Goal: Task Accomplishment & Management: Manage account settings

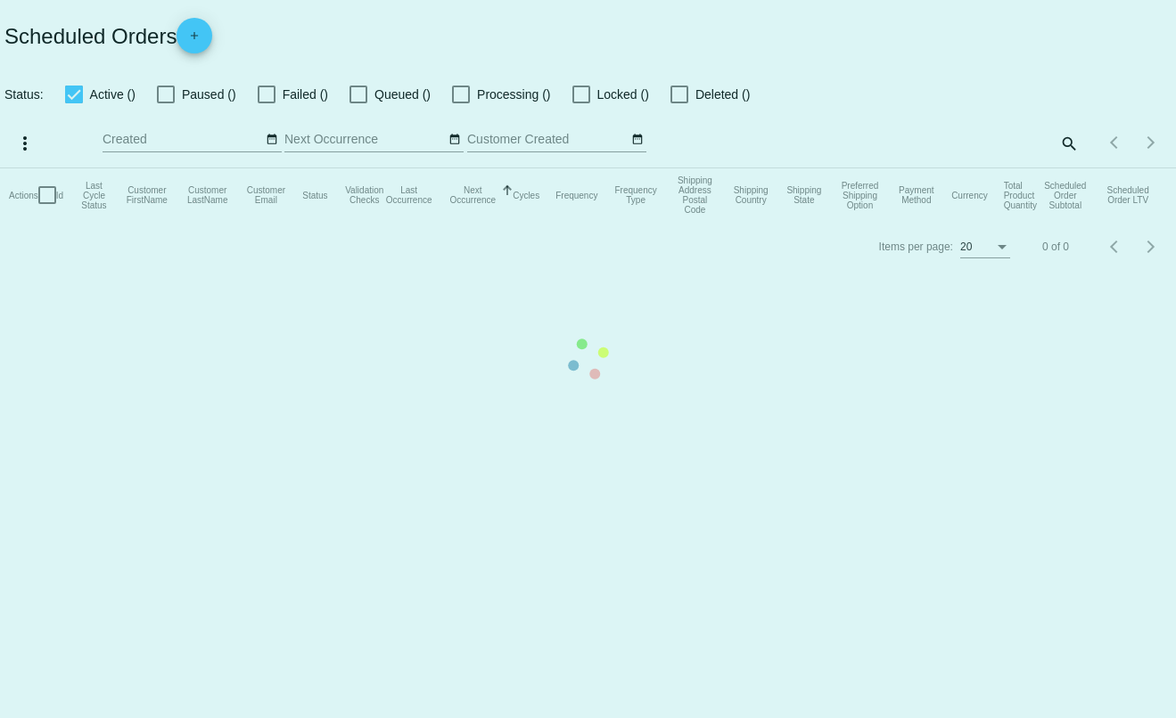
checkbox input "true"
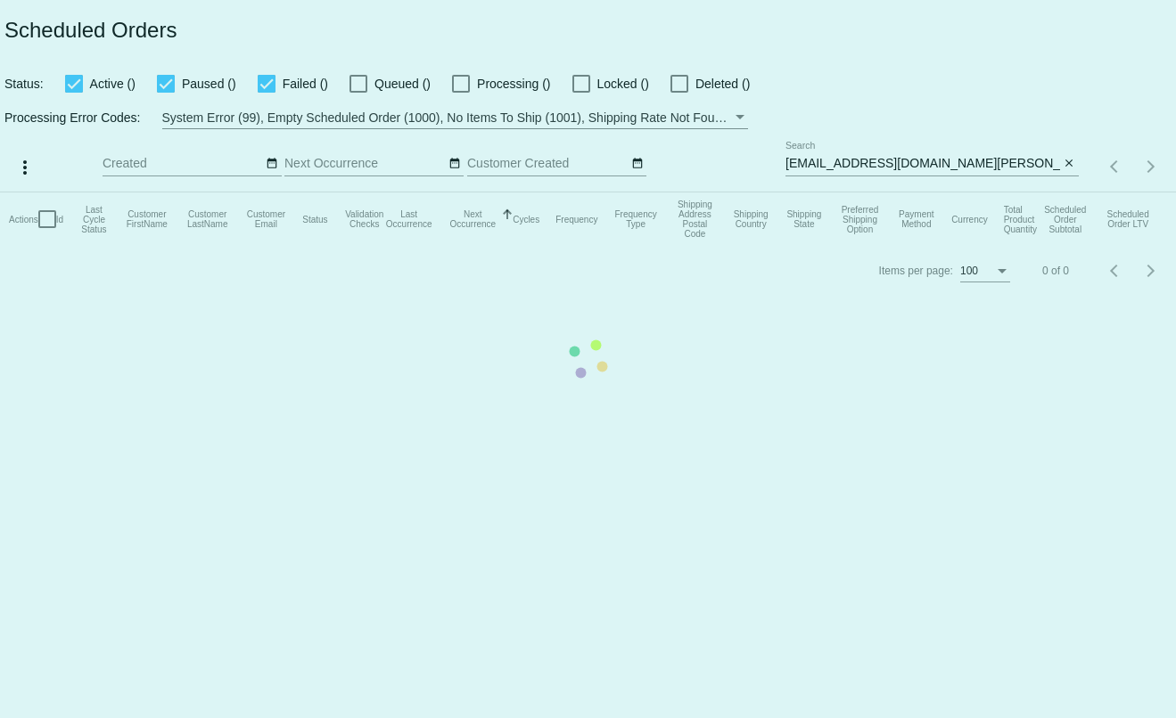
type input "[PERSON_NAME][EMAIL_ADDRESS][DOMAIN_NAME]"
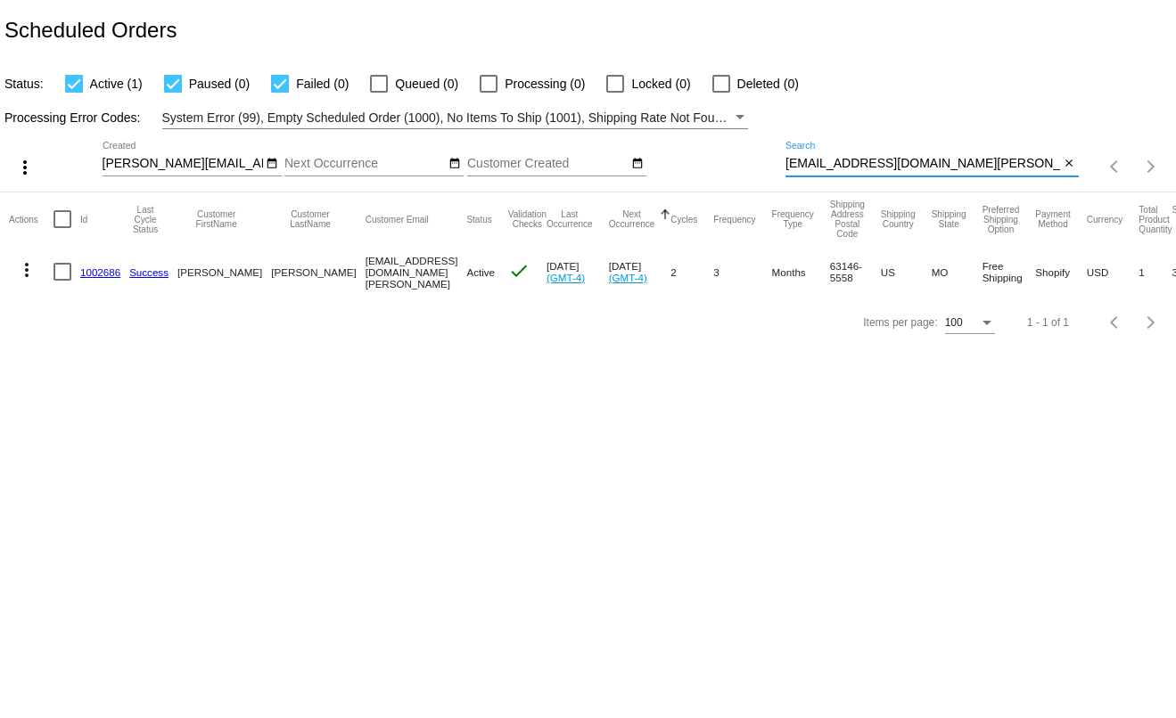
drag, startPoint x: 857, startPoint y: 170, endPoint x: 664, endPoint y: 174, distance: 192.6
click at [664, 174] on div "more_vert [PERSON_NAME][EMAIL_ADDRESS][DOMAIN_NAME] Aug Jan Feb Mar Apr" at bounding box center [588, 160] width 1176 height 63
type input "[PERSON_NAME][EMAIL_ADDRESS][PERSON_NAME][DOMAIN_NAME]"
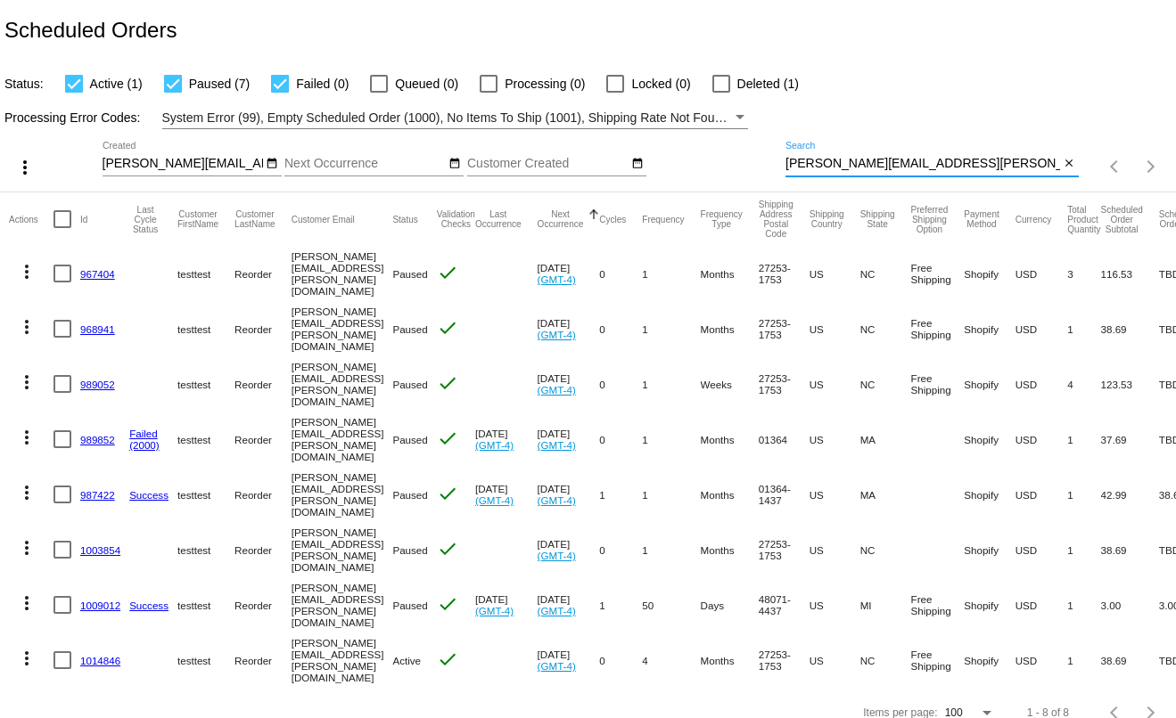
click at [170, 84] on div at bounding box center [173, 84] width 18 height 18
click at [172, 93] on input "Paused (7)" at bounding box center [172, 93] width 1 height 1
checkbox input "false"
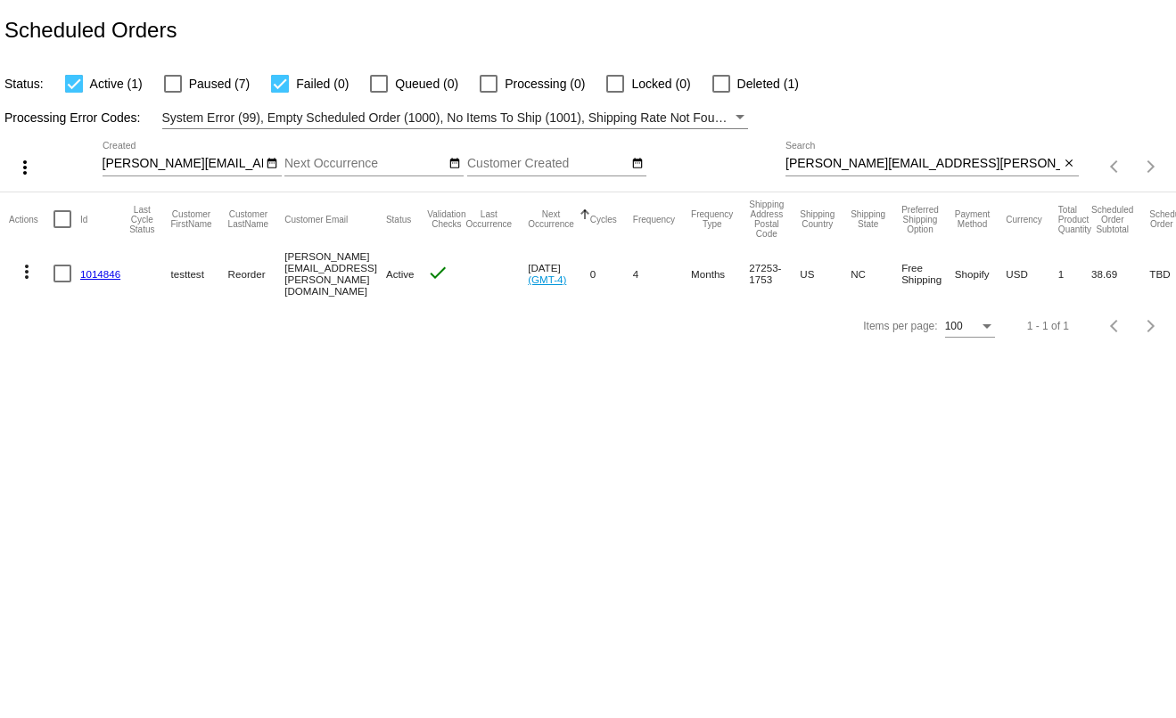
click at [29, 275] on mat-icon "more_vert" at bounding box center [26, 271] width 21 height 21
click at [62, 270] on div "info View Event Logs history View Cycles History cached Process Now edit View /…" at bounding box center [97, 381] width 177 height 262
click at [215, 376] on div at bounding box center [588, 359] width 1176 height 718
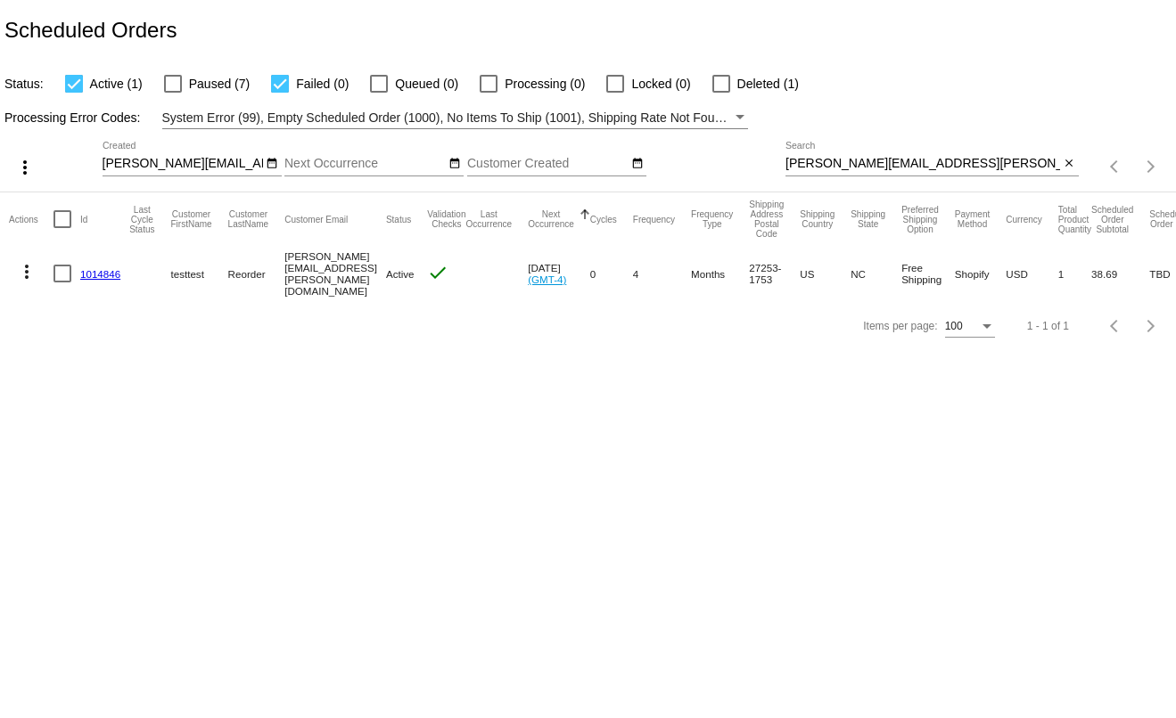
click at [63, 270] on div at bounding box center [62, 274] width 18 height 18
click at [62, 283] on input "checkbox" at bounding box center [62, 283] width 1 height 1
checkbox input "true"
click at [24, 164] on mat-icon "more_vert" at bounding box center [24, 167] width 21 height 21
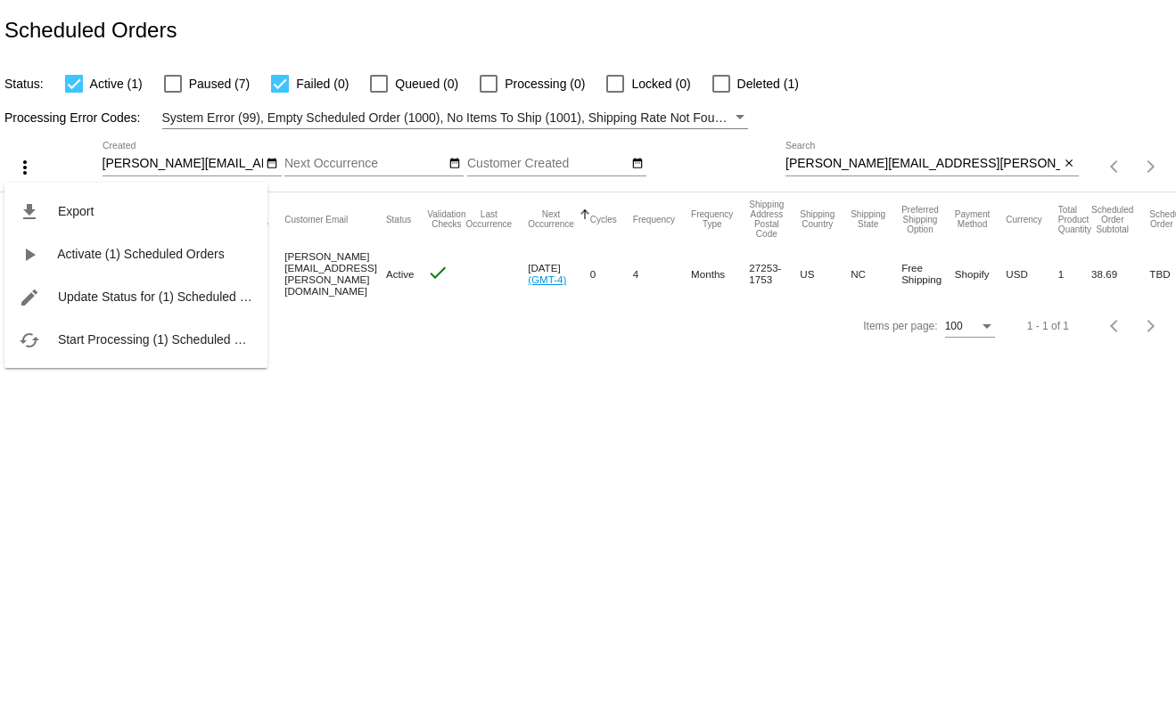
click at [24, 164] on div "file_download Export play_arrow Activate (1) Scheduled Orders edit Update Statu…" at bounding box center [135, 258] width 263 height 219
drag, startPoint x: 94, startPoint y: 447, endPoint x: 85, endPoint y: 413, distance: 35.3
click at [94, 441] on div at bounding box center [588, 359] width 1176 height 718
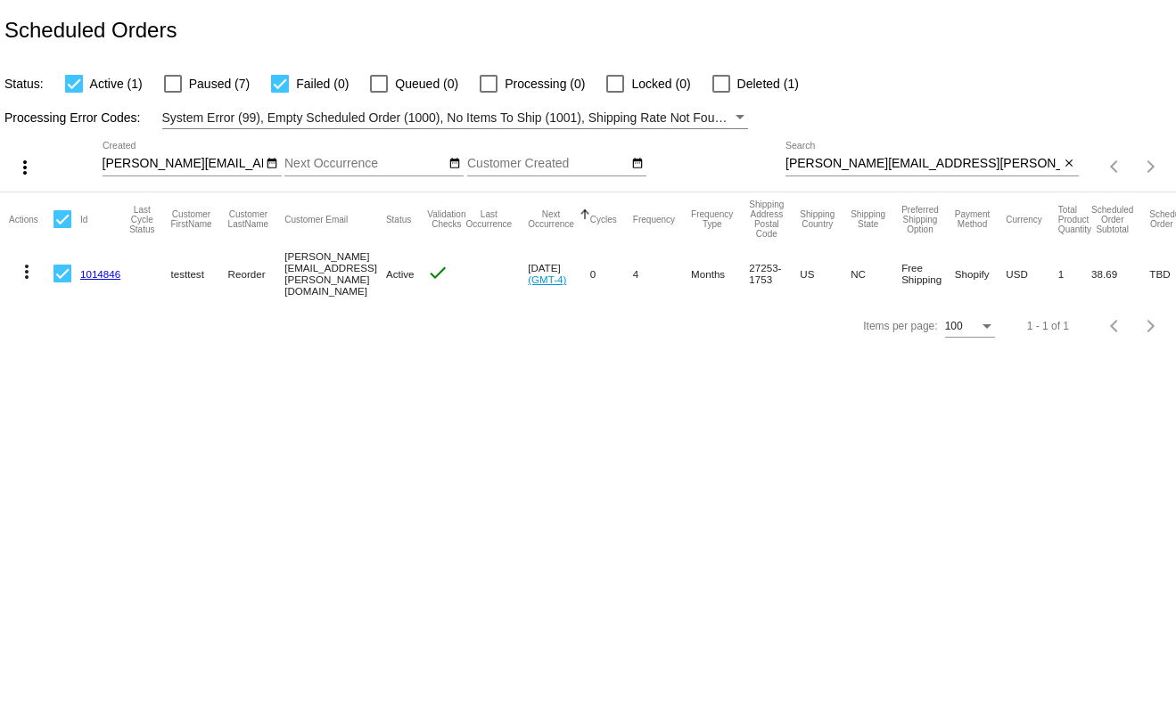
click at [29, 274] on mat-icon "more_vert" at bounding box center [26, 271] width 21 height 21
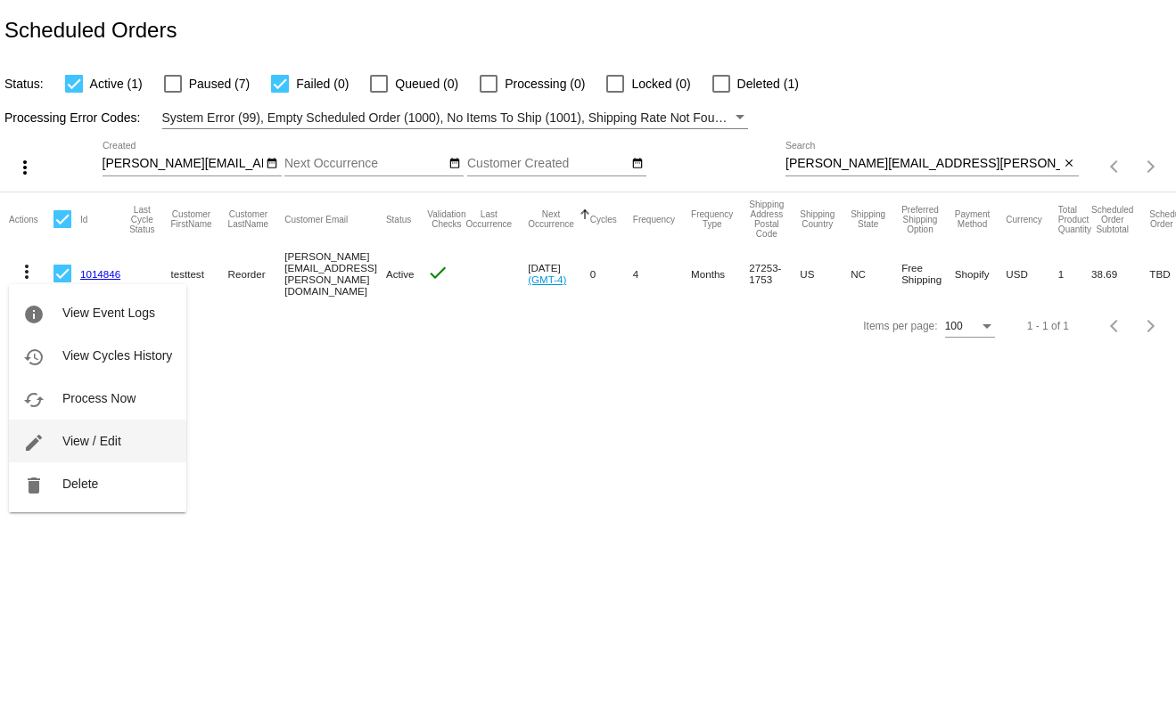
click at [92, 438] on span "View / Edit" at bounding box center [91, 441] width 59 height 14
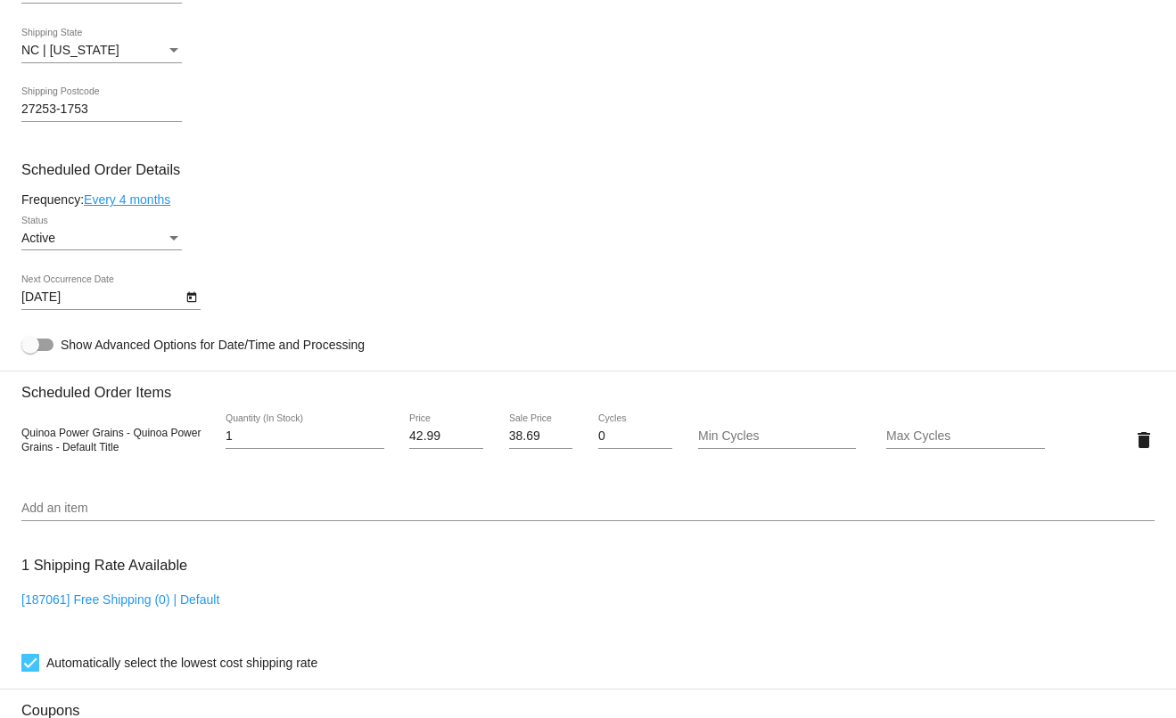
scroll to position [713, 0]
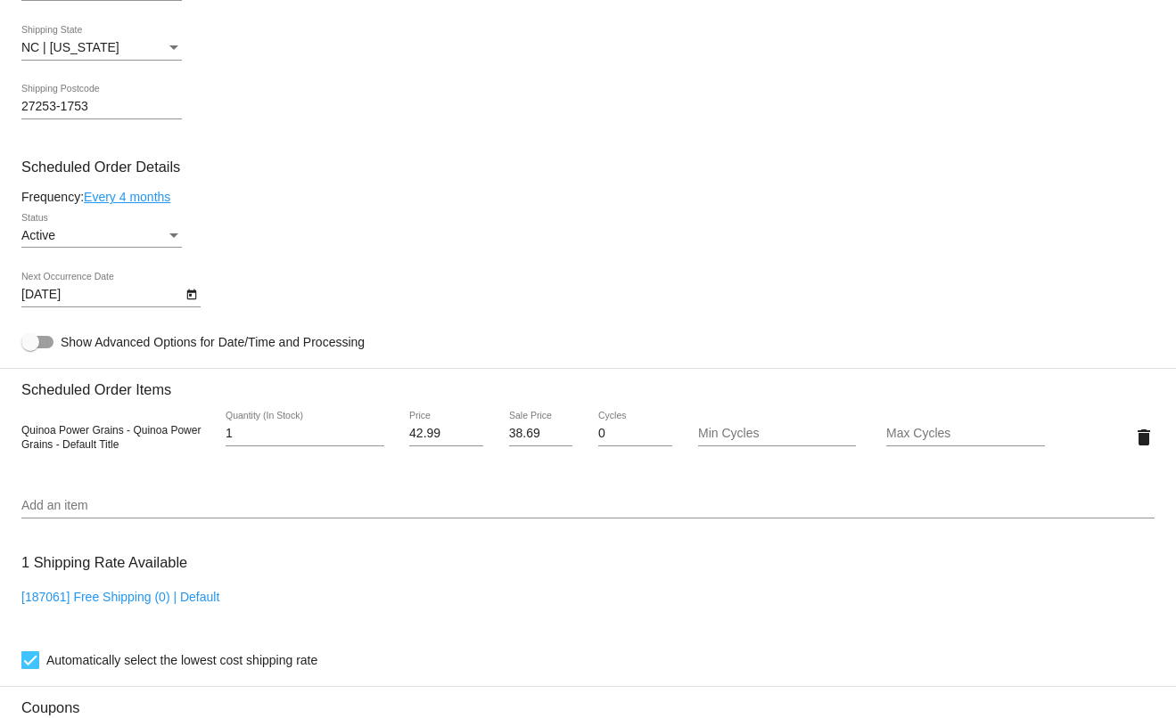
click at [160, 236] on div "Active" at bounding box center [93, 236] width 144 height 14
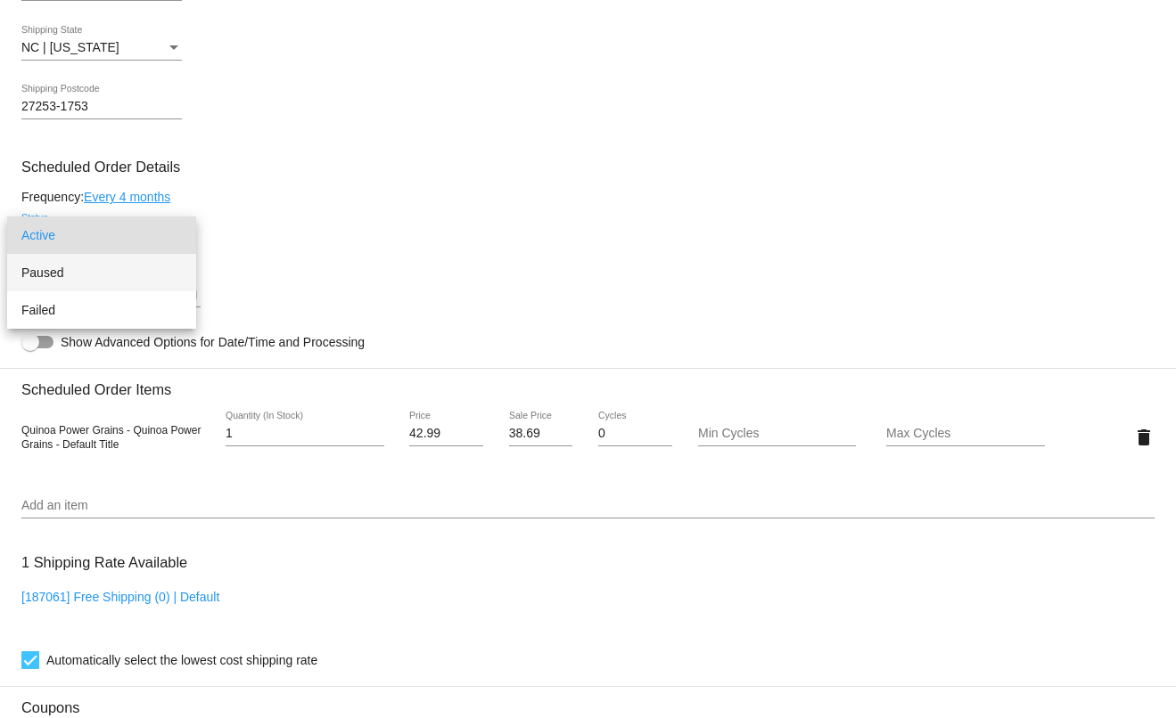
click at [144, 280] on span "Paused" at bounding box center [101, 272] width 160 height 37
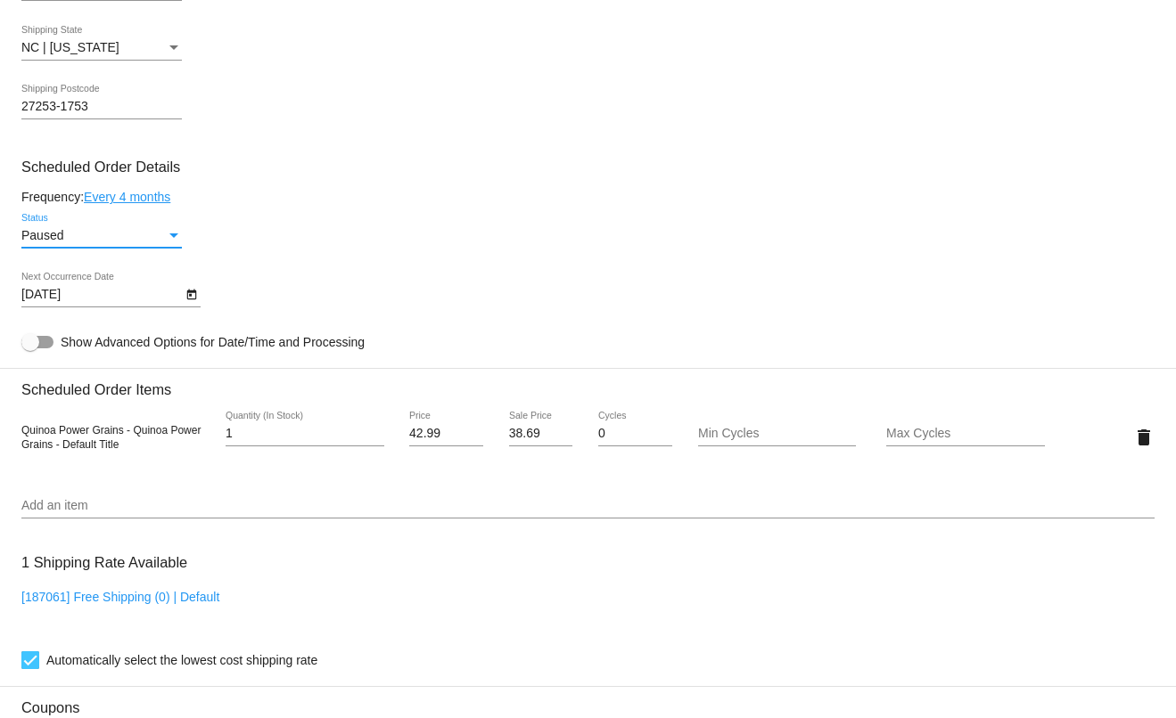
scroll to position [1281, 0]
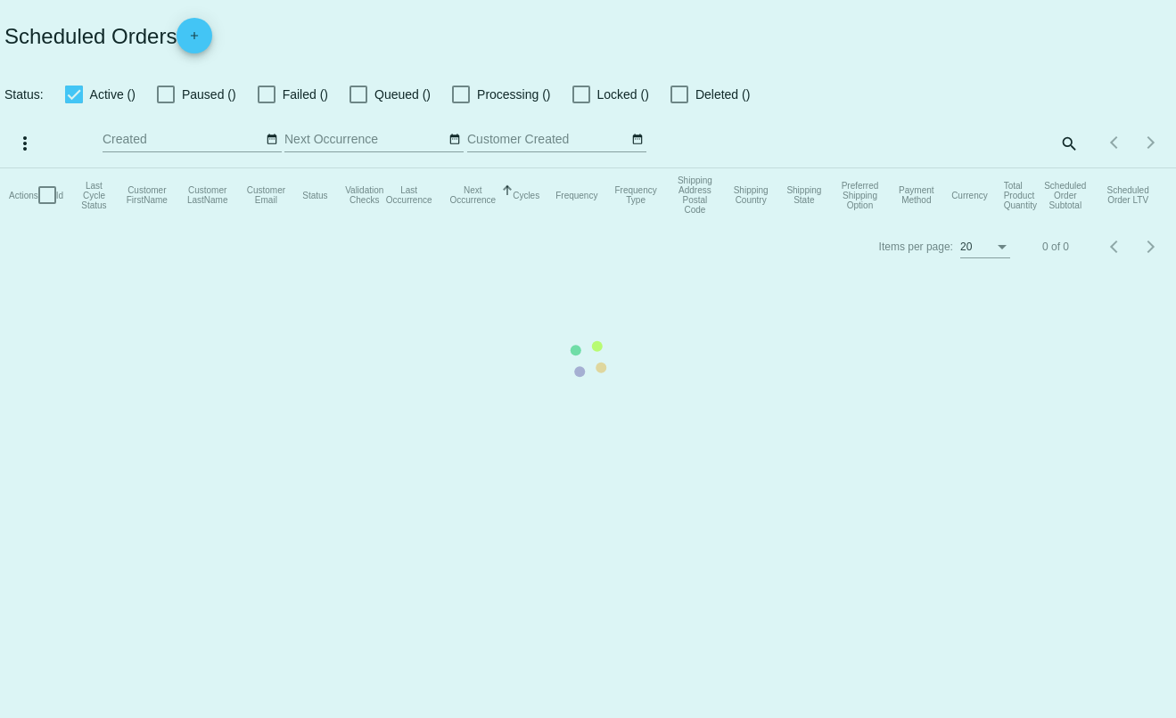
checkbox input "true"
type input "[PERSON_NAME][EMAIL_ADDRESS][DOMAIN_NAME]"
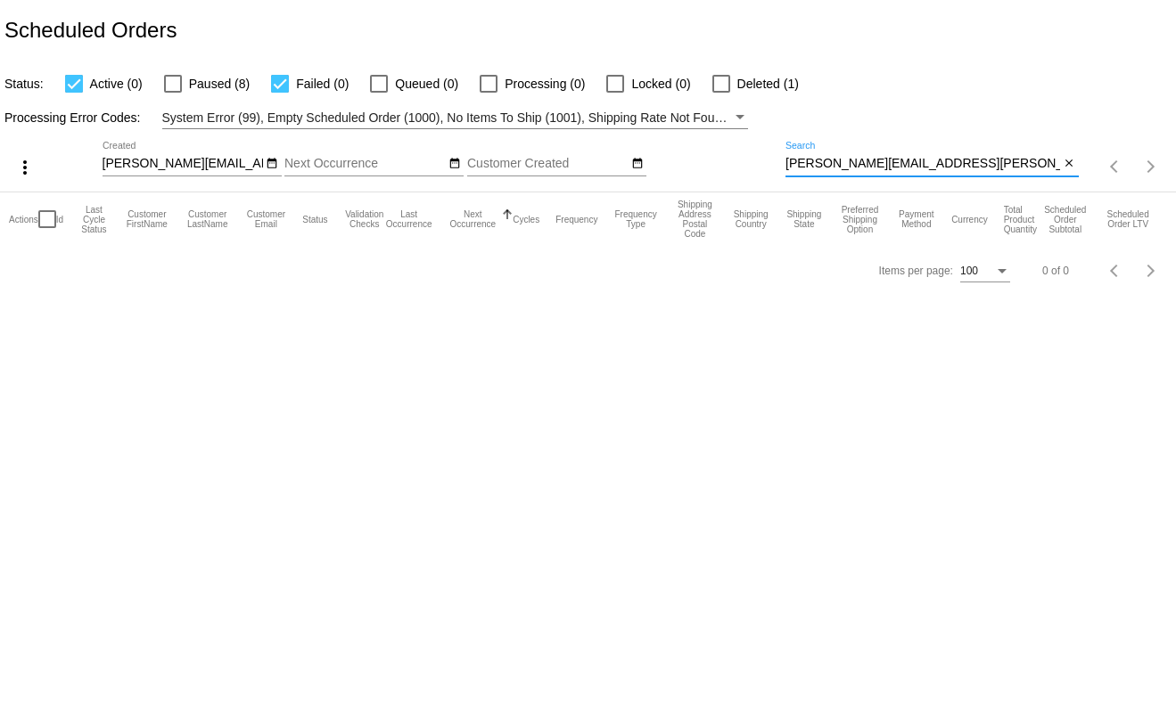
click at [936, 167] on input "[PERSON_NAME][EMAIL_ADDRESS][PERSON_NAME][DOMAIN_NAME]" at bounding box center [922, 164] width 275 height 14
paste input "zimmerek17@proton.me"
type input "zimmerek17@proton.me"
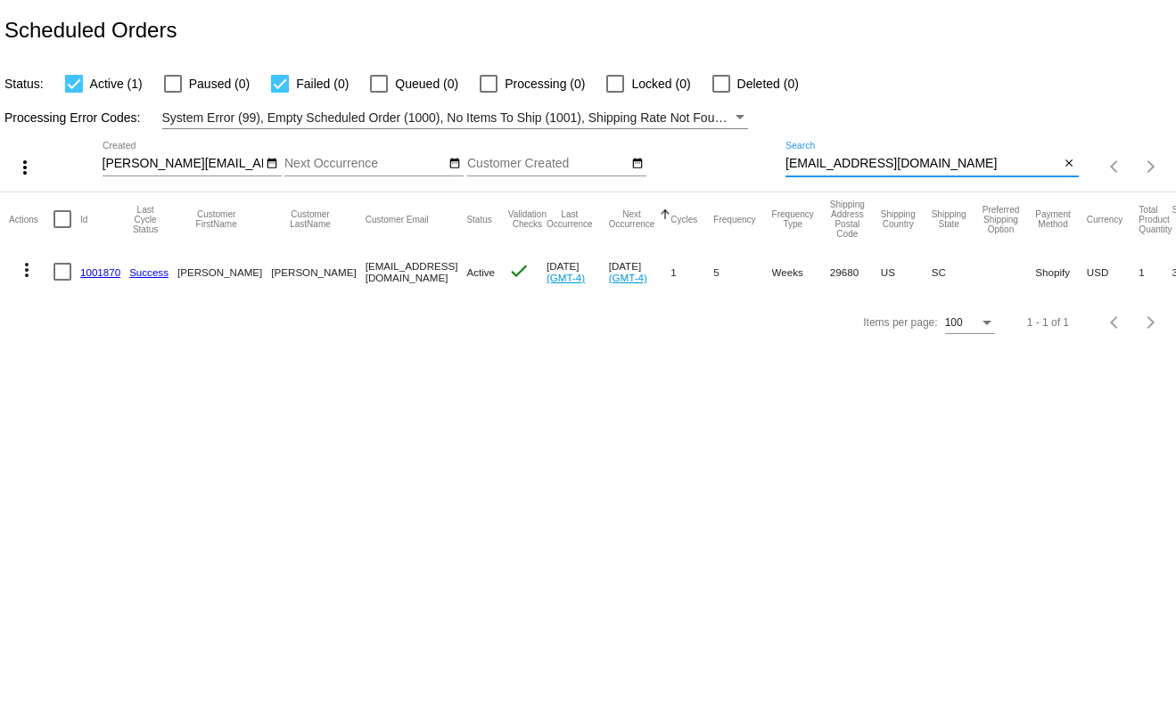
click at [93, 275] on link "1001870" at bounding box center [100, 273] width 40 height 12
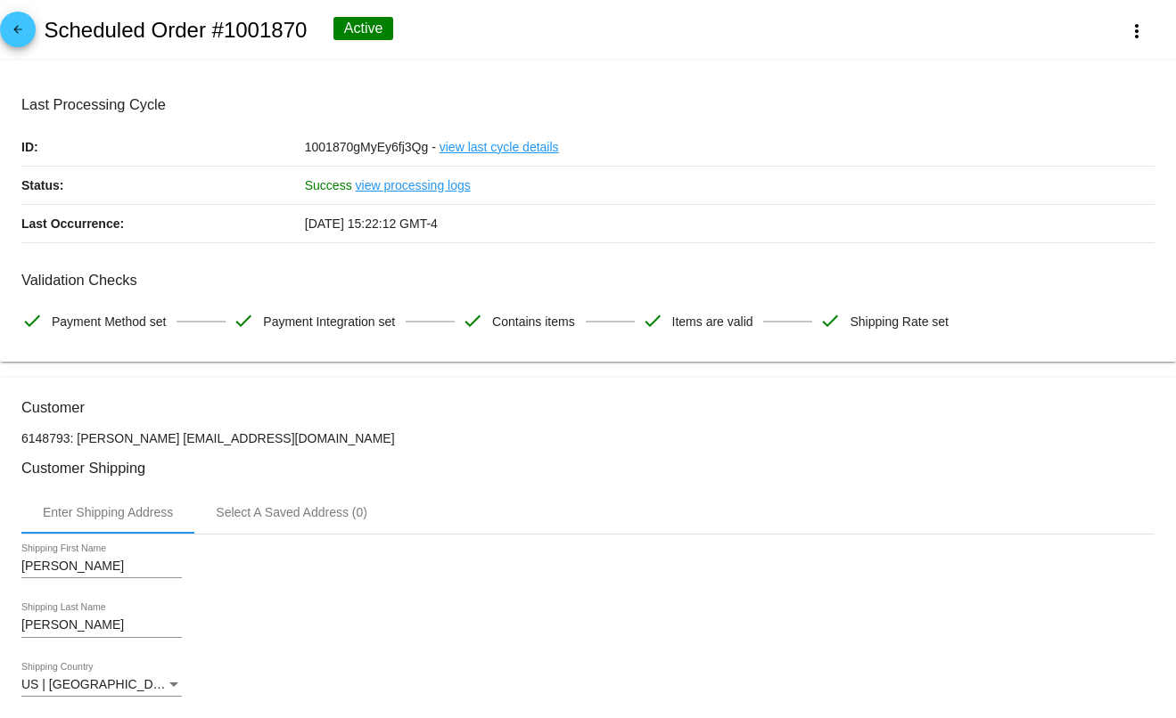
click at [244, 34] on h2 "Scheduled Order #1001870" at bounding box center [175, 30] width 263 height 25
copy h2 "1001870"
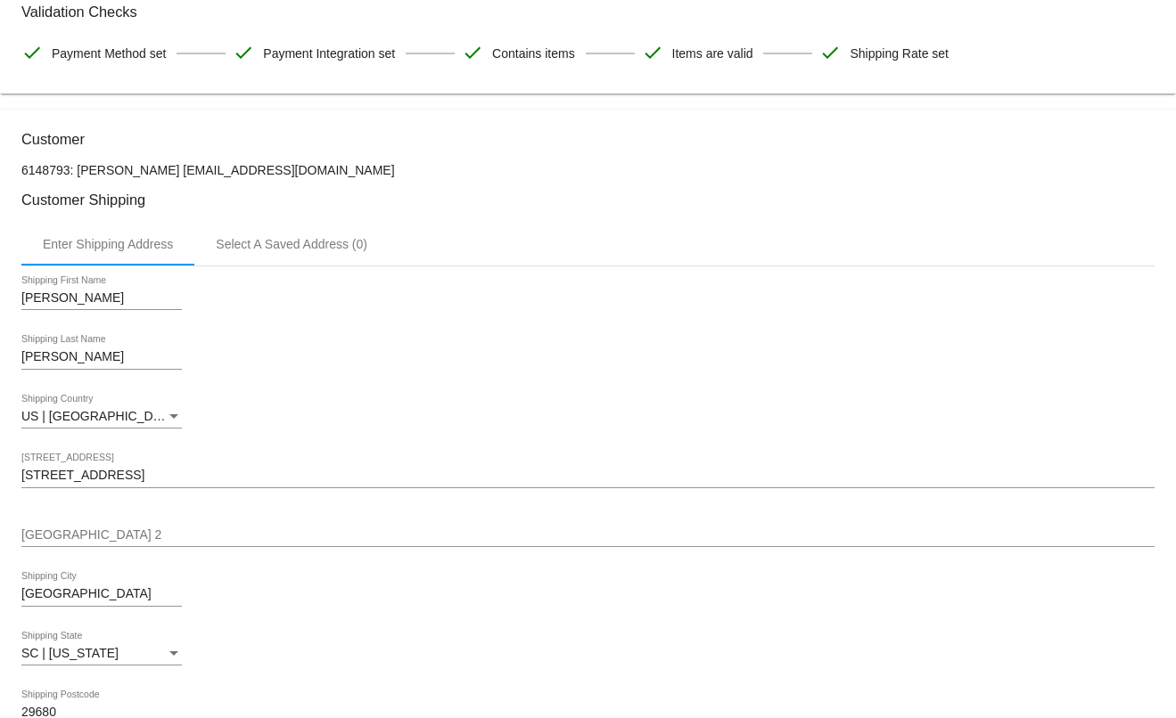
scroll to position [267, 0]
drag, startPoint x: 344, startPoint y: 174, endPoint x: 201, endPoint y: 175, distance: 142.6
click at [201, 175] on p "6148793: Eugene Zimmermann zimmerek17@proton.me" at bounding box center [587, 171] width 1133 height 14
copy p "zimmerek17@proton.me"
drag, startPoint x: 295, startPoint y: 176, endPoint x: 334, endPoint y: 170, distance: 39.7
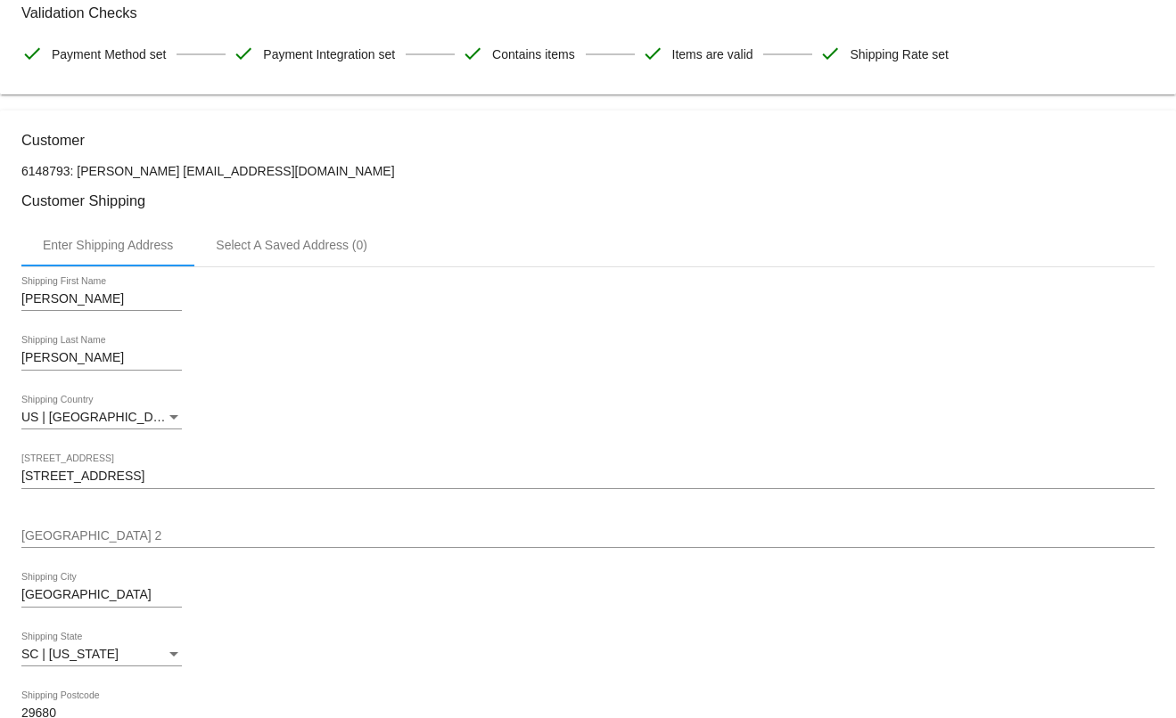
click at [334, 170] on p "6148793: Eugene Zimmermann zimmerek17@proton.me" at bounding box center [587, 171] width 1133 height 14
copy p "zimmerek17@proton.me"
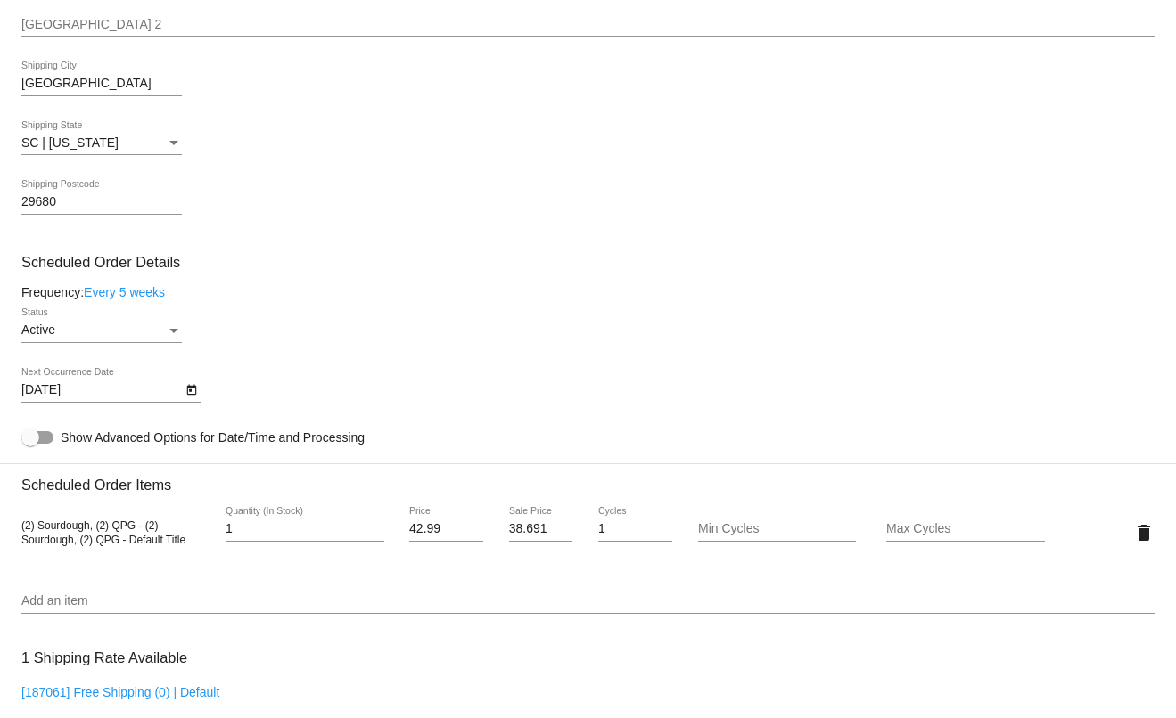
scroll to position [729, 0]
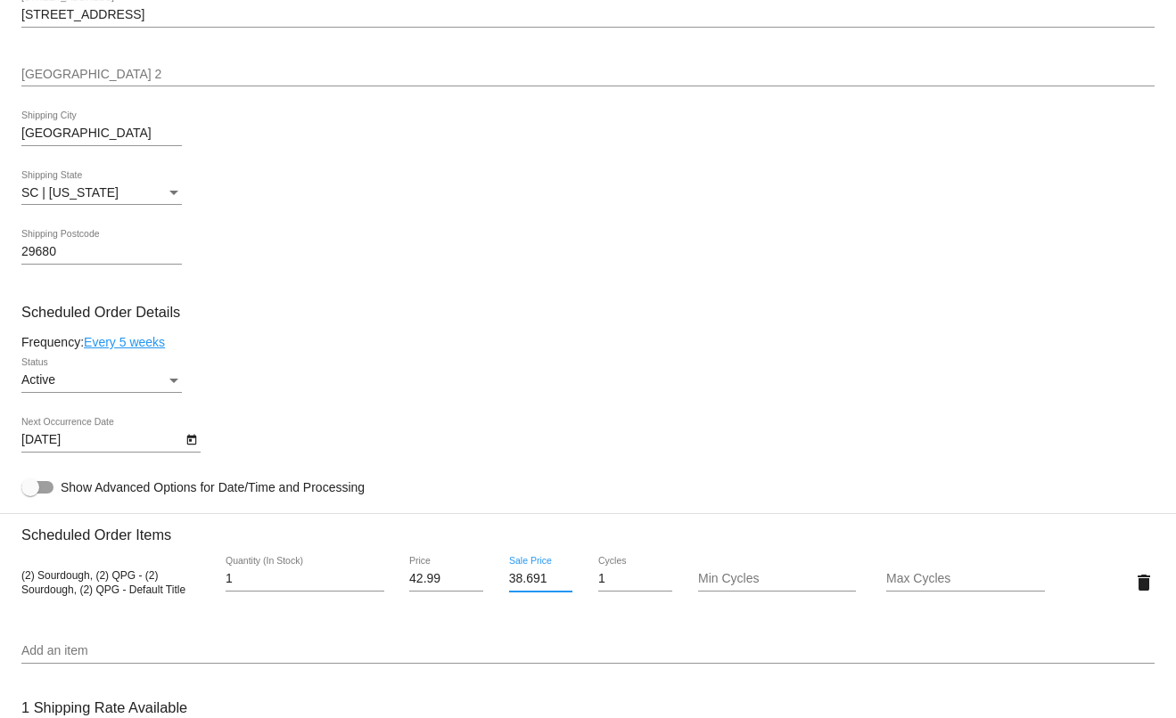
drag, startPoint x: 535, startPoint y: 582, endPoint x: 504, endPoint y: 580, distance: 31.2
click at [509, 580] on input "38.691" at bounding box center [541, 579] width 64 height 14
